Goal: Obtain resource: Obtain resource

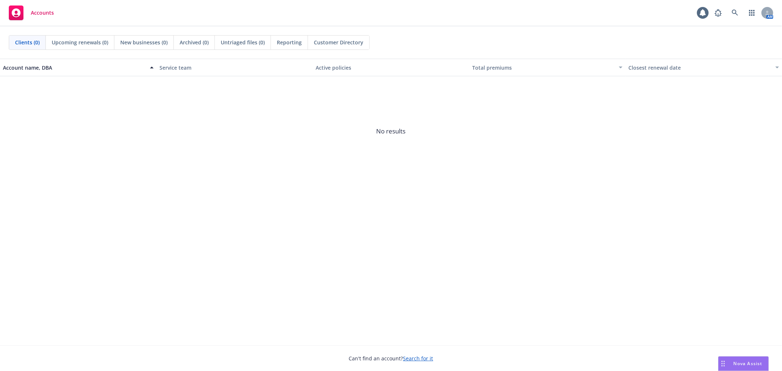
click at [747, 363] on span "Nova Assist" at bounding box center [748, 363] width 29 height 6
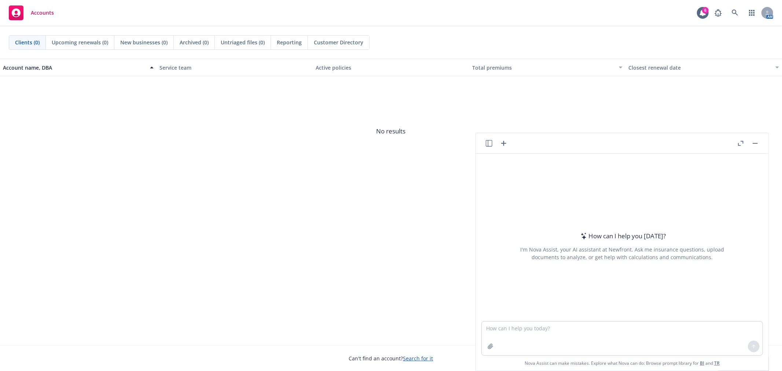
click at [741, 21] on div "Accounts 6 AM" at bounding box center [391, 13] width 782 height 26
click at [738, 16] on link at bounding box center [735, 13] width 15 height 15
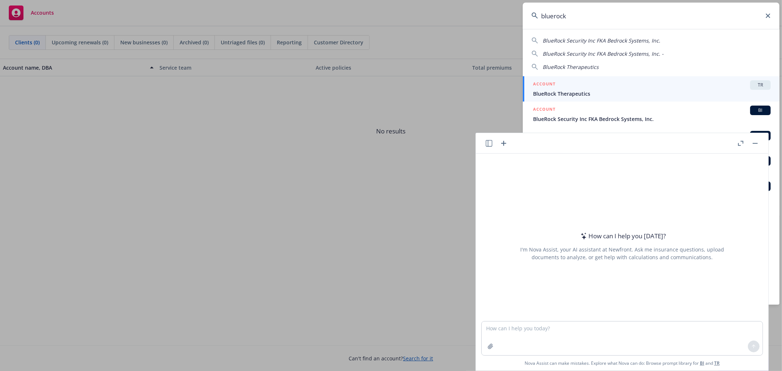
type input "bluerock"
click at [598, 81] on div "ACCOUNT TR" at bounding box center [652, 85] width 238 height 10
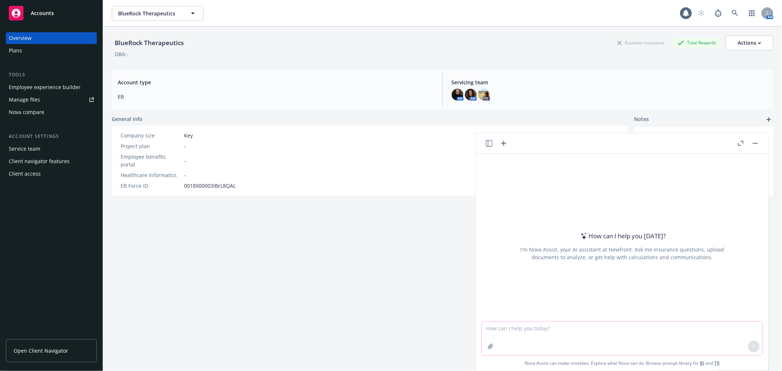
click at [532, 334] on textarea at bounding box center [622, 339] width 281 height 34
click at [635, 335] on textarea "im an insurance broker and want to do a pros and cons slide to marketing. i wan…" at bounding box center [622, 338] width 281 height 34
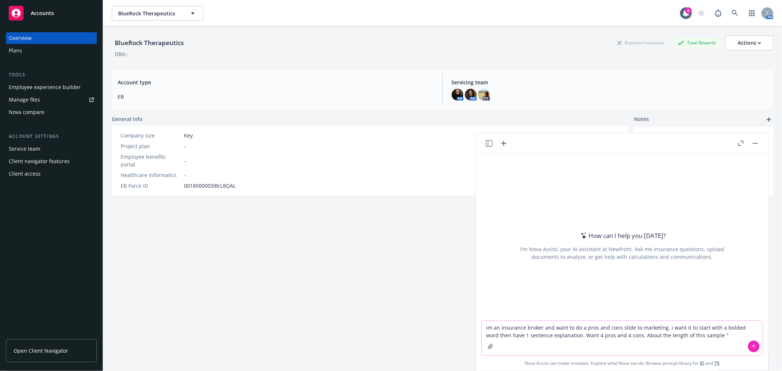
click at [716, 339] on textarea "im an insurance broker and want to do a pros and cons slide to marketing. i wan…" at bounding box center [622, 338] width 281 height 34
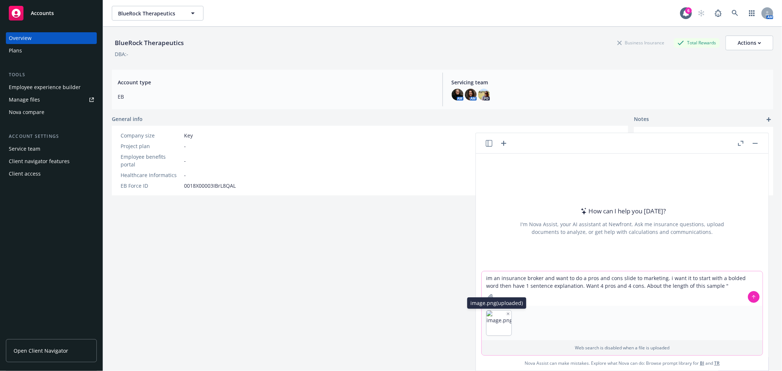
click at [507, 312] on button "button" at bounding box center [508, 313] width 5 height 5
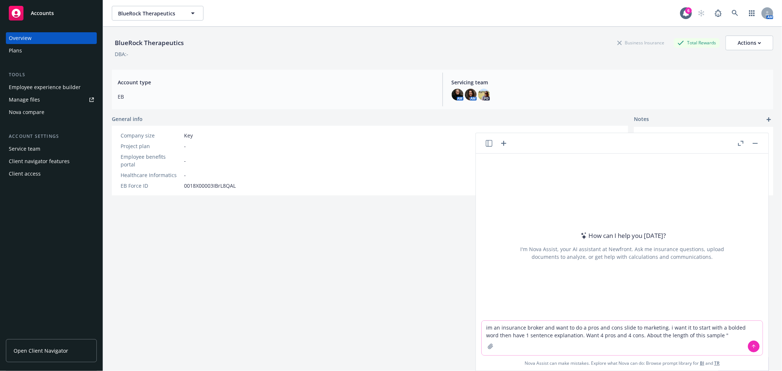
click at [709, 334] on textarea "im an insurance broker and want to do a pros and cons slide to marketing. i wan…" at bounding box center [622, 338] width 281 height 34
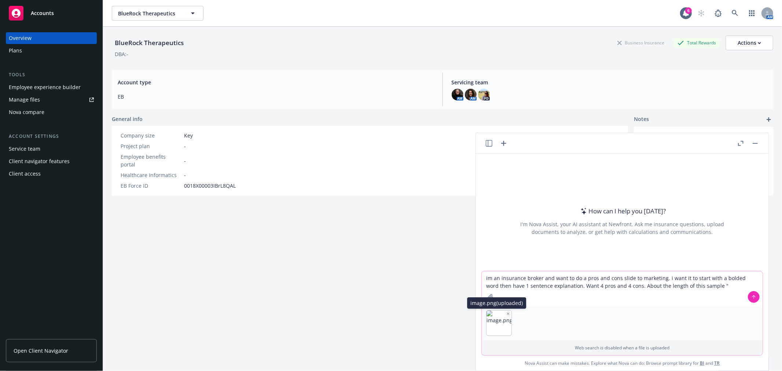
click at [506, 312] on icon "button" at bounding box center [508, 314] width 4 height 4
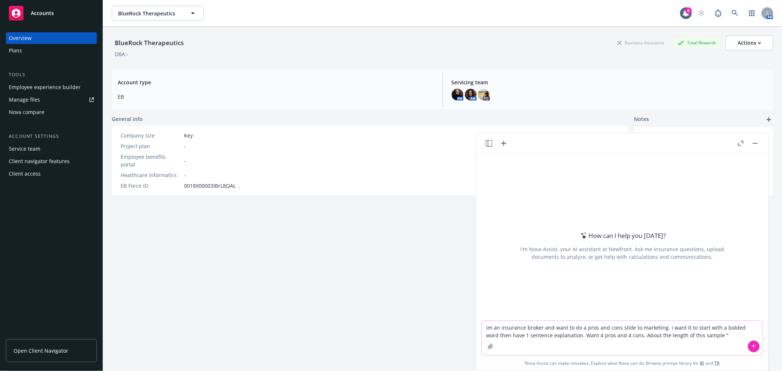
click at [710, 335] on textarea "im an insurance broker and want to do a pros and cons slide to marketing. i wan…" at bounding box center [622, 338] width 281 height 34
drag, startPoint x: 710, startPoint y: 335, endPoint x: 626, endPoint y: 335, distance: 83.6
click at [626, 335] on textarea "im an insurance broker and want to do a pros and cons slide to marketing. i wan…" at bounding box center [622, 338] width 281 height 34
click at [750, 327] on textarea "im an insurance broker and want to do a pros and cons slide to marketing. i wan…" at bounding box center [622, 334] width 281 height 41
click at [598, 335] on textarea "im an insurance broker and want to do a pros and cons slide to marketing. i wan…" at bounding box center [622, 334] width 281 height 41
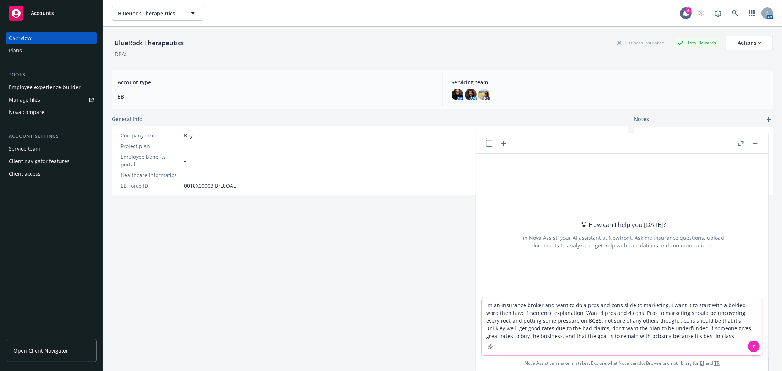
type textarea "im an insurance broker and want to do a pros and cons slide to marketing. i wan…"
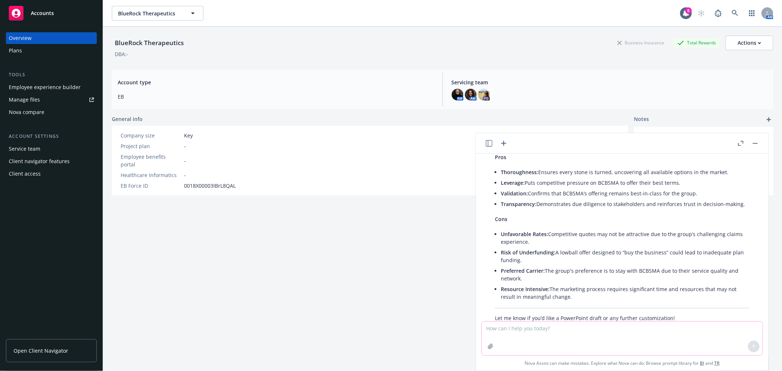
scroll to position [78, 0]
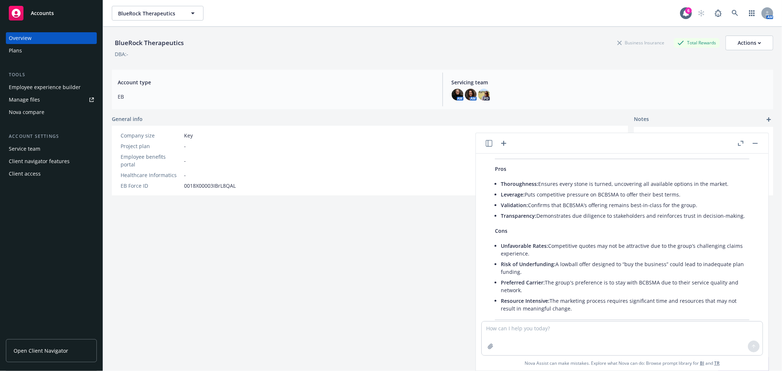
drag, startPoint x: 518, startPoint y: 219, endPoint x: 499, endPoint y: 183, distance: 41.2
click at [499, 183] on div "Here’s a concise slide layout with 4 pros and 4 cons of marketing, formatted as…" at bounding box center [622, 239] width 269 height 194
copy ul "Thoroughness: Ensures every stone is turned, uncovering all available options i…"
drag, startPoint x: 574, startPoint y: 213, endPoint x: 558, endPoint y: 201, distance: 20.1
click at [574, 213] on li "Transparency: Demonstrates due diligence to stakeholders and reinforces trust i…" at bounding box center [625, 215] width 249 height 11
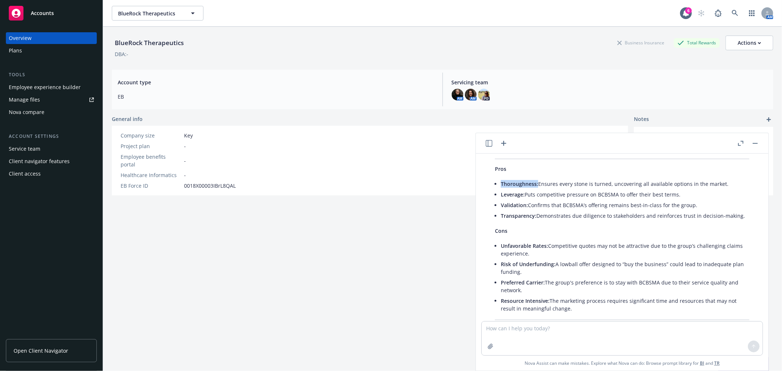
drag, startPoint x: 538, startPoint y: 184, endPoint x: 501, endPoint y: 184, distance: 37.0
click at [501, 184] on li "Thoroughness: Ensures every stone is turned, uncovering all available options i…" at bounding box center [625, 184] width 249 height 11
copy span "Thoroughness:"
drag, startPoint x: 594, startPoint y: 196, endPoint x: 547, endPoint y: 183, distance: 48.9
click at [593, 195] on li "Leverage: Puts competitive pressure on BCBSMA to offer their best terms." at bounding box center [625, 194] width 249 height 11
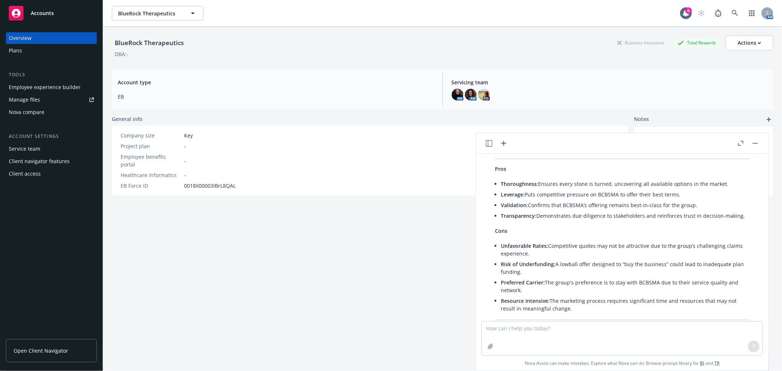
drag, startPoint x: 543, startPoint y: 183, endPoint x: 724, endPoint y: 184, distance: 181.1
click at [724, 184] on li "Thoroughness: Ensures every stone is turned, uncovering all available options i…" at bounding box center [625, 184] width 249 height 11
copy li "Ensures every stone is turned, uncovering all available options in the market."
drag, startPoint x: 524, startPoint y: 194, endPoint x: 497, endPoint y: 194, distance: 26.8
click at [497, 194] on div "Here’s a concise slide layout with 4 pros and 4 cons of marketing, formatted as…" at bounding box center [622, 239] width 269 height 194
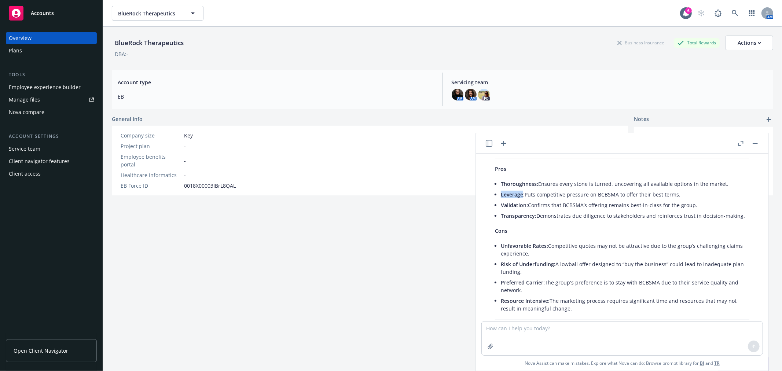
click at [681, 200] on li "Validation: Confirms that BCBSMA’s offering remains best-in-class for the group." at bounding box center [625, 205] width 249 height 11
drag, startPoint x: 672, startPoint y: 191, endPoint x: 526, endPoint y: 196, distance: 145.7
click at [526, 196] on li "Leverage: Puts competitive pressure on BCBSMA to offer their best terms." at bounding box center [625, 194] width 249 height 11
copy li "Puts competitive pressure on BCBSMA to offer their best terms."
drag, startPoint x: 575, startPoint y: 209, endPoint x: 657, endPoint y: 213, distance: 83.0
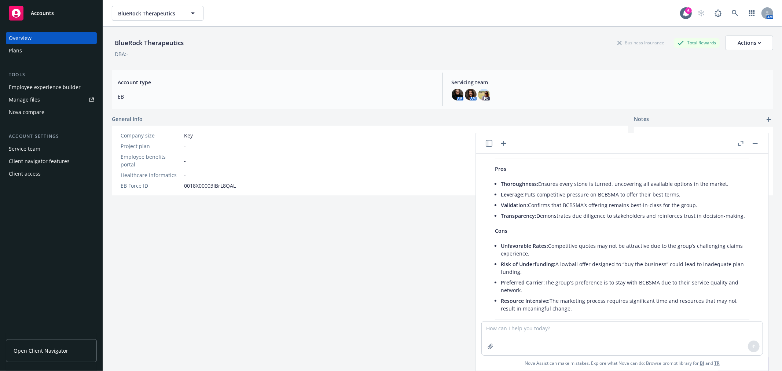
click at [575, 209] on li "Validation: Confirms that BCBSMA’s offering remains best-in-class for the group." at bounding box center [625, 205] width 249 height 11
drag, startPoint x: 699, startPoint y: 205, endPoint x: 530, endPoint y: 205, distance: 168.7
click at [530, 205] on li "Validation: Confirms that BCBSMA’s offering remains best-in-class for the group." at bounding box center [625, 205] width 249 height 11
copy li "Confirms that BCBSMA’s offering remains best-in-class for the group."
drag, startPoint x: 542, startPoint y: 222, endPoint x: 538, endPoint y: 215, distance: 8.6
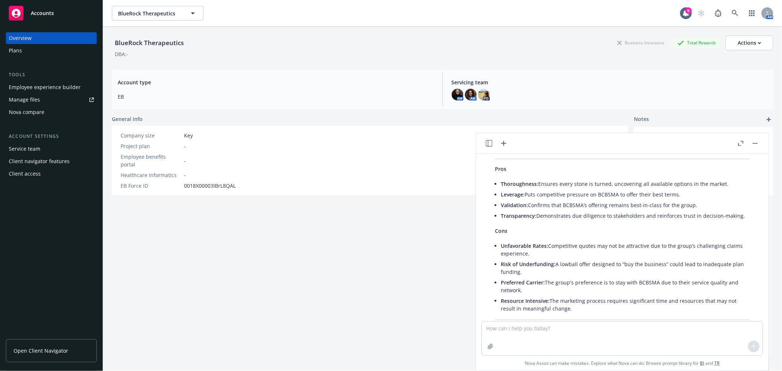
click at [538, 215] on li "Transparency: Demonstrates due diligence to stakeholders and reinforces trust i…" at bounding box center [625, 215] width 249 height 11
copy li "Demonstrates due diligence to stakeholders and reinforces trust in decision-mak…"
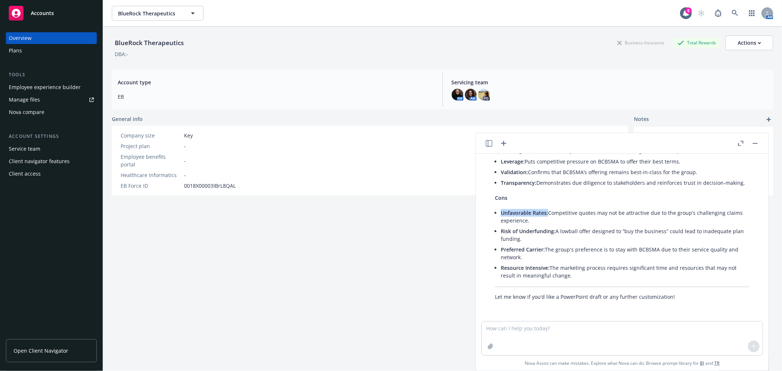
drag, startPoint x: 547, startPoint y: 213, endPoint x: 499, endPoint y: 209, distance: 48.5
click at [499, 209] on div "Here’s a concise slide layout with 4 pros and 4 cons of marketing, formatted as…" at bounding box center [622, 206] width 269 height 194
copy span "Unfavorable Rates:"
drag, startPoint x: 559, startPoint y: 219, endPoint x: 549, endPoint y: 212, distance: 11.9
click at [549, 212] on li "Unfavorable Rates: Competitive quotes may not be attractive due to the group’s …" at bounding box center [625, 217] width 249 height 18
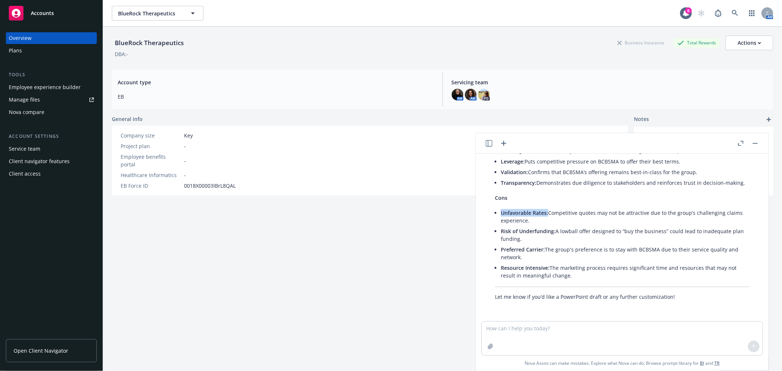
copy li "Competitive quotes may not be attractive due to the group’s challenging claims …"
drag, startPoint x: 557, startPoint y: 232, endPoint x: 498, endPoint y: 231, distance: 59.0
click at [498, 231] on div "Here’s a concise slide layout with 4 pros and 4 cons of marketing, formatted as…" at bounding box center [622, 206] width 269 height 194
copy li "Risk of Underfunding:"
drag, startPoint x: 560, startPoint y: 236, endPoint x: 557, endPoint y: 231, distance: 5.9
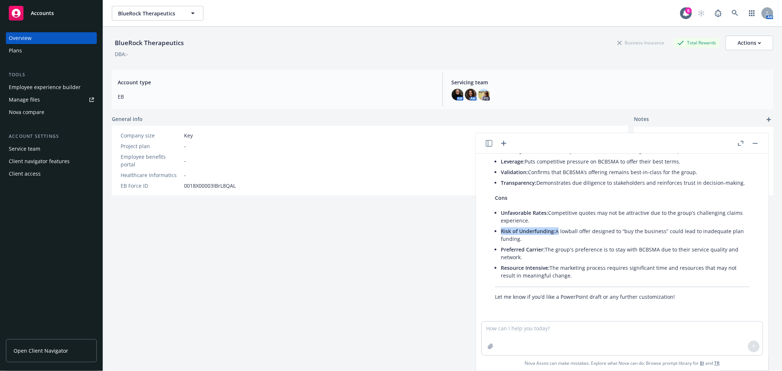
click at [557, 231] on li "Risk of Underfunding: A lowball offer designed to “buy the business” could lead…" at bounding box center [625, 235] width 249 height 18
copy li "A lowball offer designed to “buy the business” could lead to inadequate plan fu…"
drag, startPoint x: 546, startPoint y: 249, endPoint x: 546, endPoint y: 254, distance: 5.5
click at [546, 254] on li "Preferred Carrier: The group's preference is to stay with BCBSMA due to their s…" at bounding box center [625, 253] width 249 height 18
drag, startPoint x: 549, startPoint y: 268, endPoint x: 508, endPoint y: 268, distance: 41.1
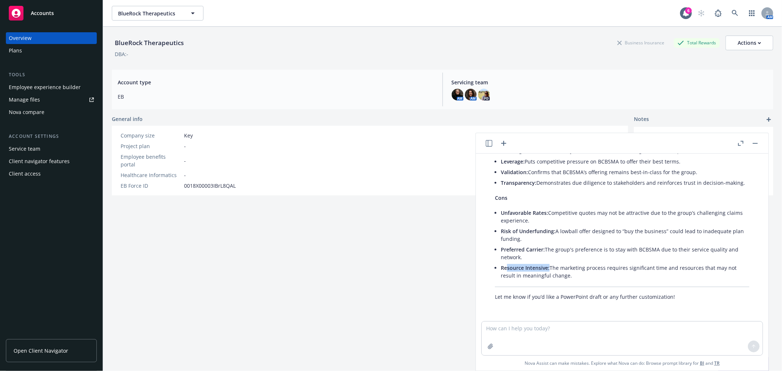
click at [508, 268] on li "Resource Intensive: The marketing process requires significant time and resourc…" at bounding box center [625, 272] width 249 height 18
click at [508, 268] on span "Resource Intensive:" at bounding box center [525, 267] width 49 height 7
